Goal: Task Accomplishment & Management: Manage account settings

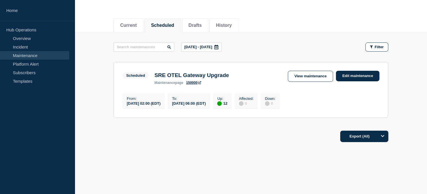
click at [29, 52] on link "Maintenance" at bounding box center [34, 55] width 69 height 9
click at [162, 25] on button "Scheduled" at bounding box center [162, 25] width 23 height 5
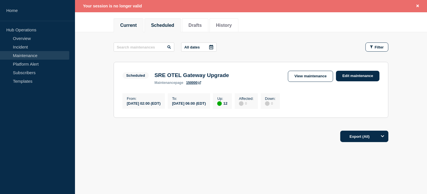
click at [130, 26] on li "Current" at bounding box center [128, 25] width 30 height 14
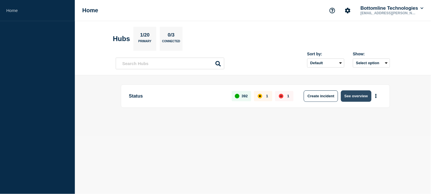
click at [359, 99] on button "See overview" at bounding box center [356, 96] width 30 height 11
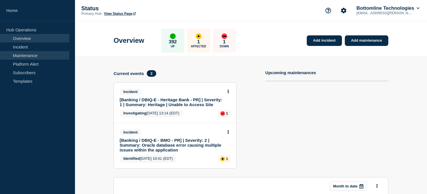
click at [24, 56] on link "Maintenance" at bounding box center [34, 55] width 69 height 9
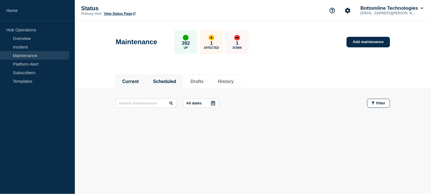
click at [173, 82] on button "Scheduled" at bounding box center [164, 81] width 23 height 5
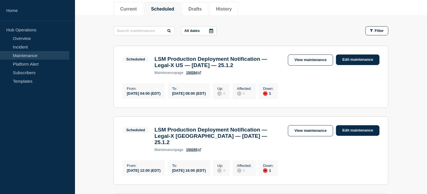
scroll to position [83, 0]
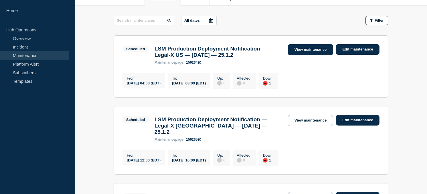
click at [315, 49] on link "View maintenance" at bounding box center [310, 49] width 45 height 11
click at [310, 47] on link "View maintenance" at bounding box center [310, 49] width 45 height 11
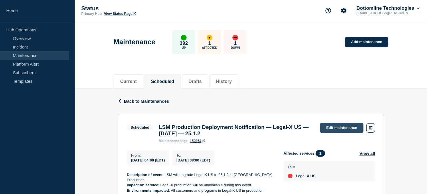
scroll to position [69, 0]
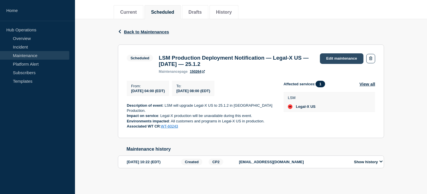
click at [336, 55] on link "Edit maintenance" at bounding box center [341, 58] width 43 height 11
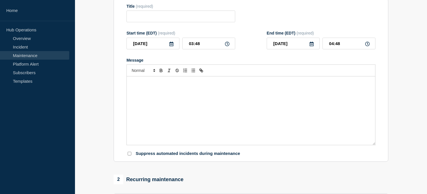
type input "LSM Production Deployment Notification — Legal-X US — October 9, 2025 — 25.1.2"
type input "04:00"
type input "08:00"
checkbox input "true"
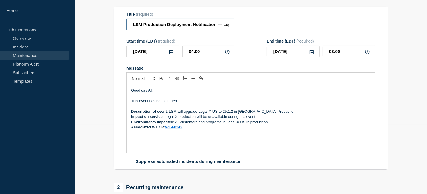
click at [132, 30] on input "LSM Production Deployment Notification — Legal-X US — October 9, 2025 — 25.1.2" at bounding box center [180, 25] width 109 height 12
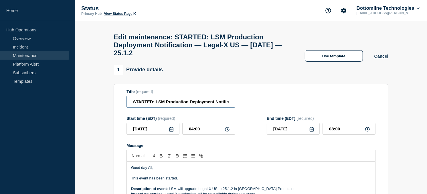
type input "STARTED: LSM Production Deployment Notification — Legal-X US — October 9, 2025 …"
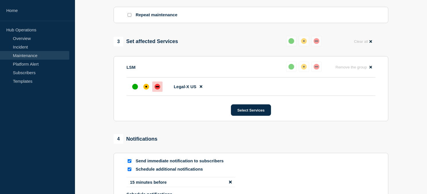
scroll to position [360, 0]
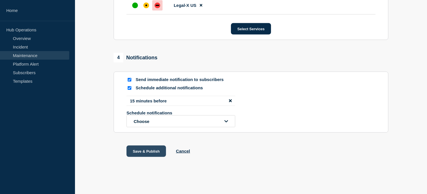
click at [157, 148] on button "Save & Publish" at bounding box center [145, 151] width 39 height 11
